Goal: Task Accomplishment & Management: Complete application form

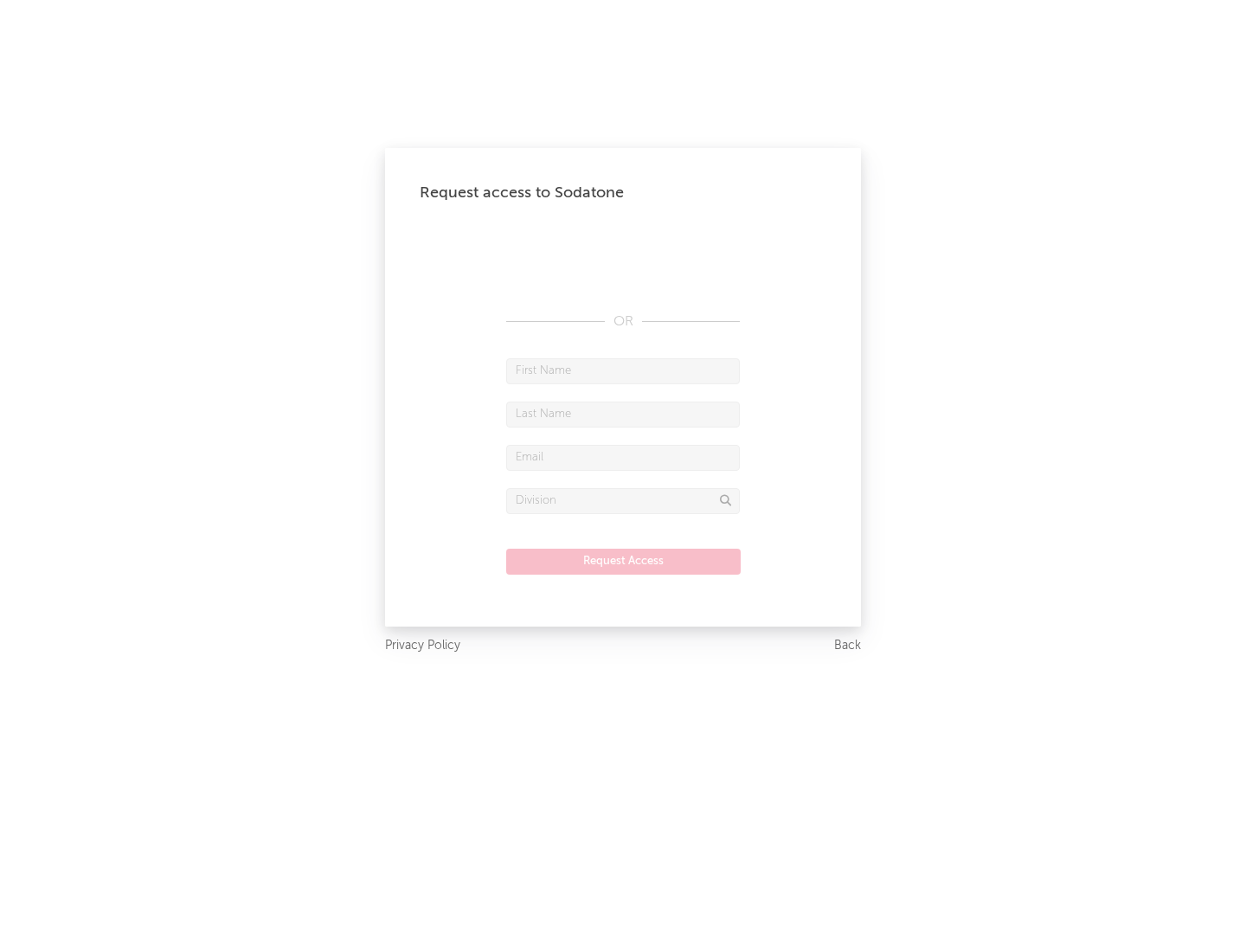
click at [623, 370] on input "text" at bounding box center [623, 371] width 234 height 26
type input "[PERSON_NAME]"
click at [623, 413] on input "text" at bounding box center [623, 414] width 234 height 26
type input "[PERSON_NAME]"
click at [623, 457] on input "text" at bounding box center [623, 458] width 234 height 26
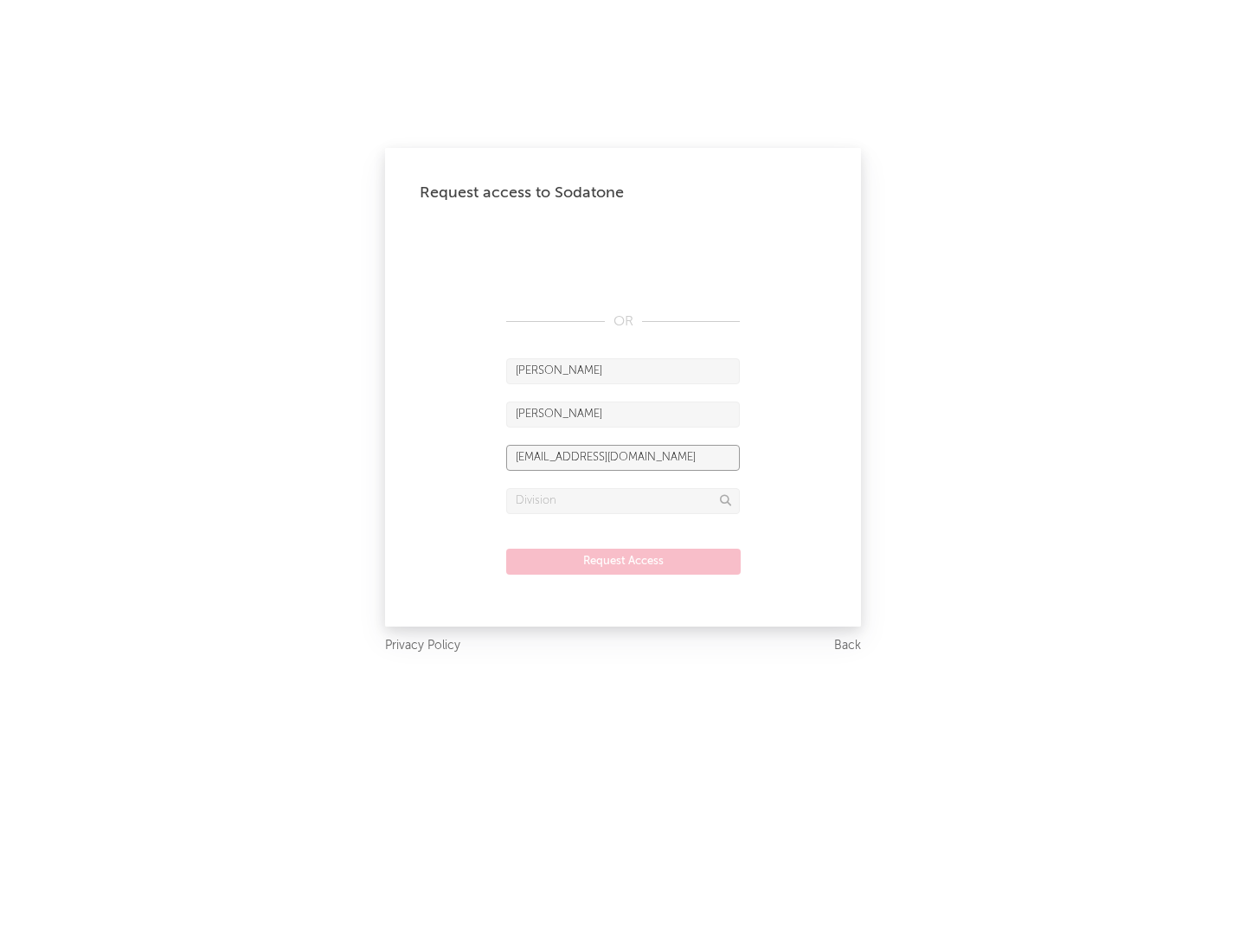
type input "[EMAIL_ADDRESS][DOMAIN_NAME]"
click at [623, 500] on input "text" at bounding box center [623, 501] width 234 height 26
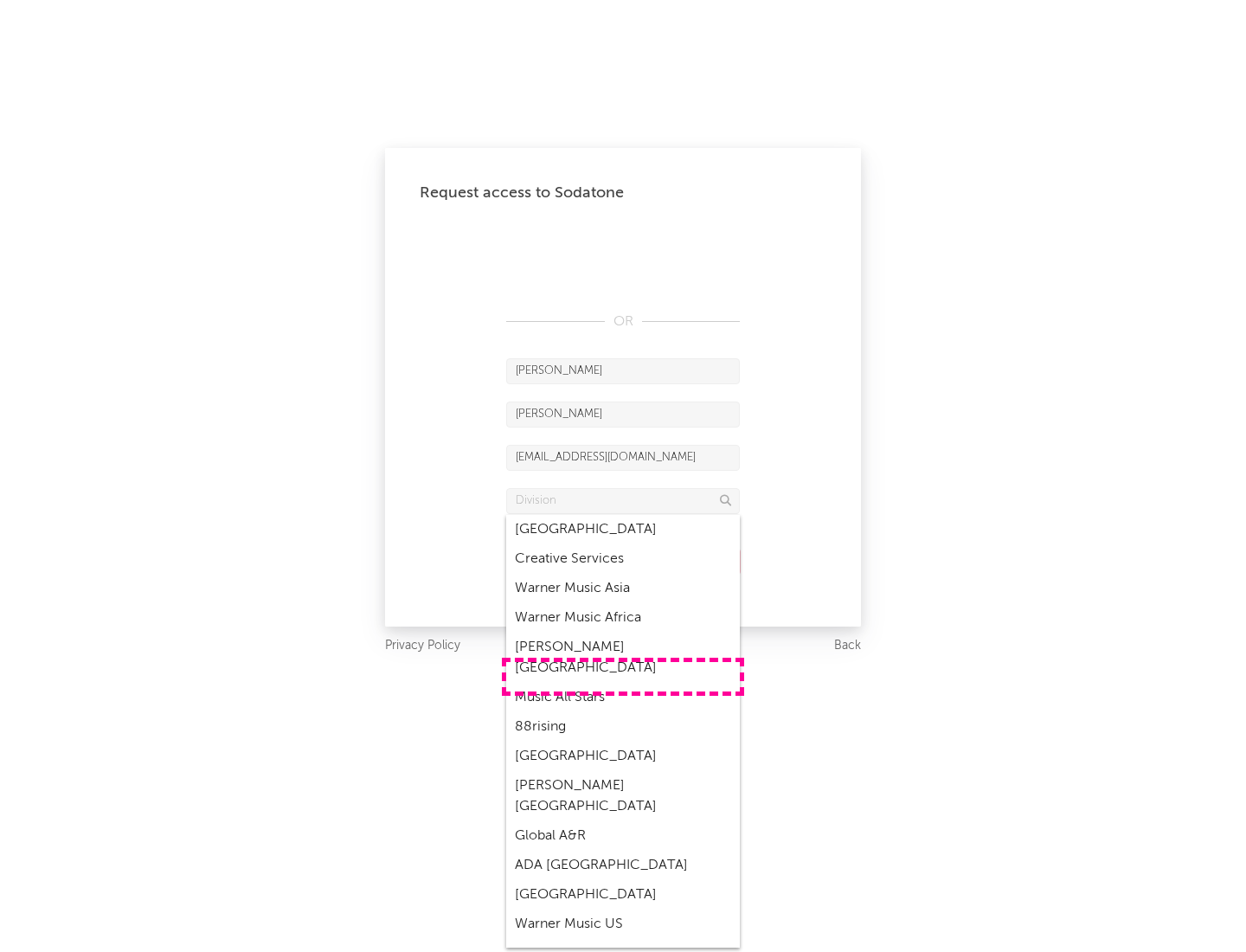
click at [623, 683] on div "Music All Stars" at bounding box center [623, 698] width 234 height 30
type input "Music All Stars"
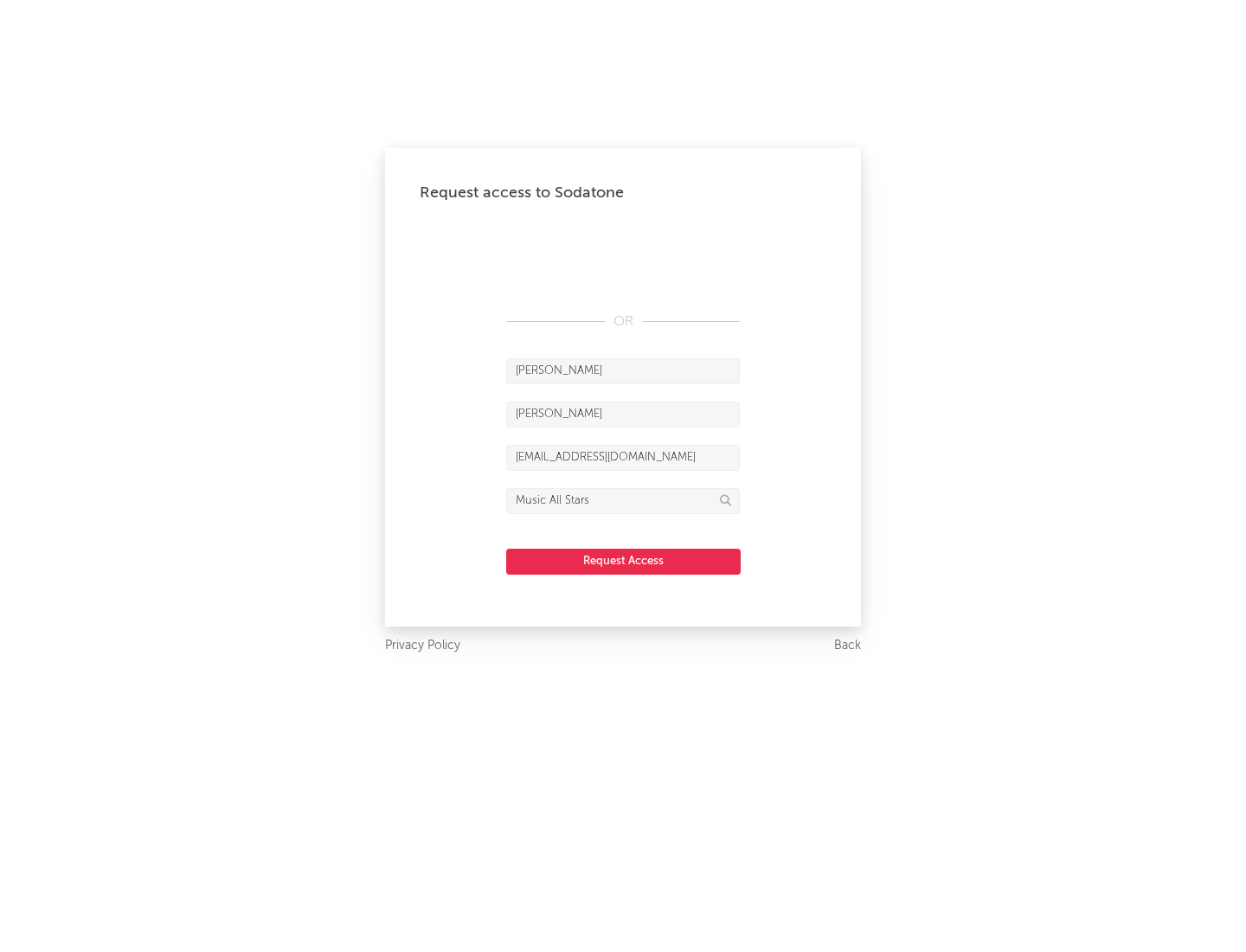
click at [623, 560] on button "Request Access" at bounding box center [623, 561] width 235 height 26
